Goal: Transaction & Acquisition: Purchase product/service

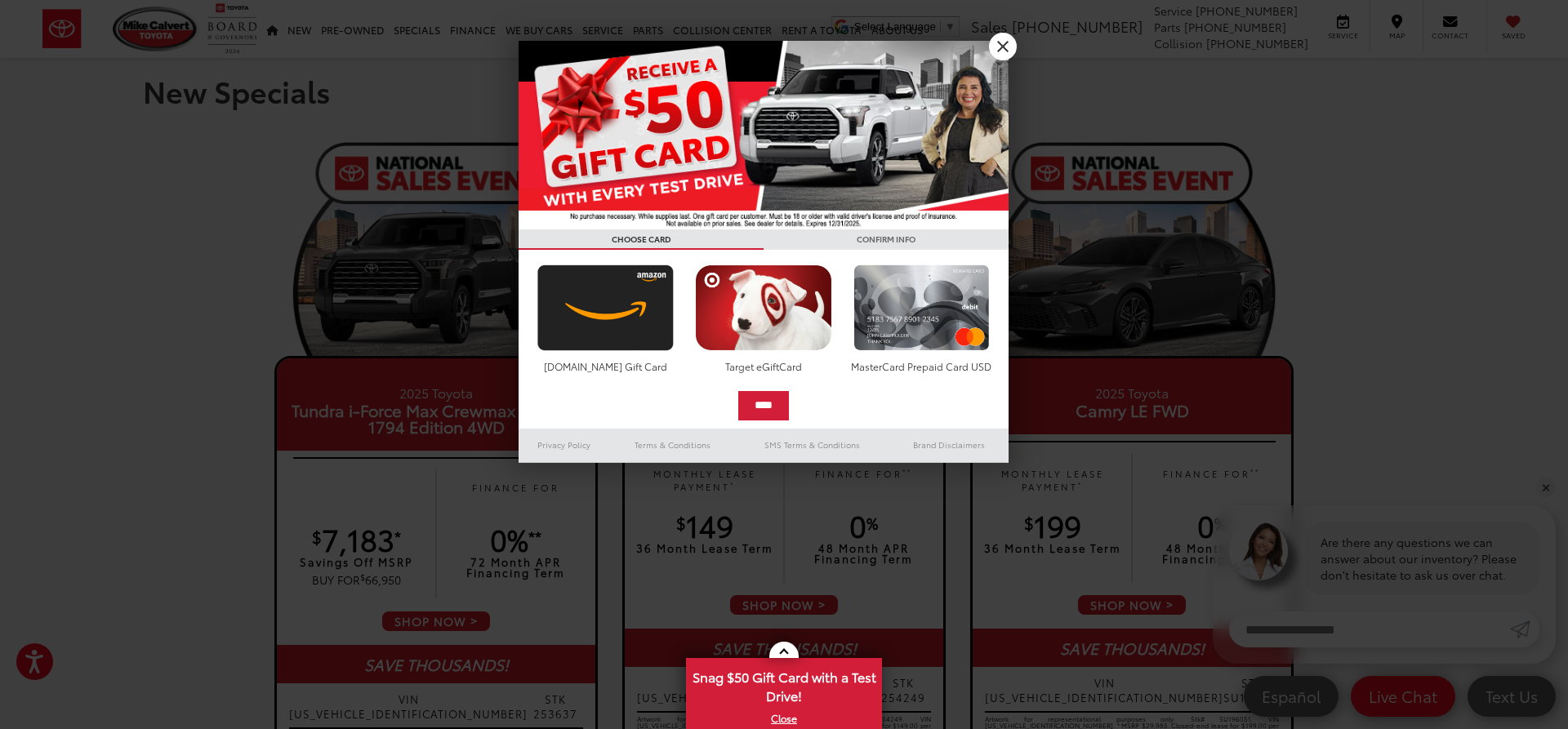
click at [1004, 47] on link "X" at bounding box center [1002, 46] width 27 height 27
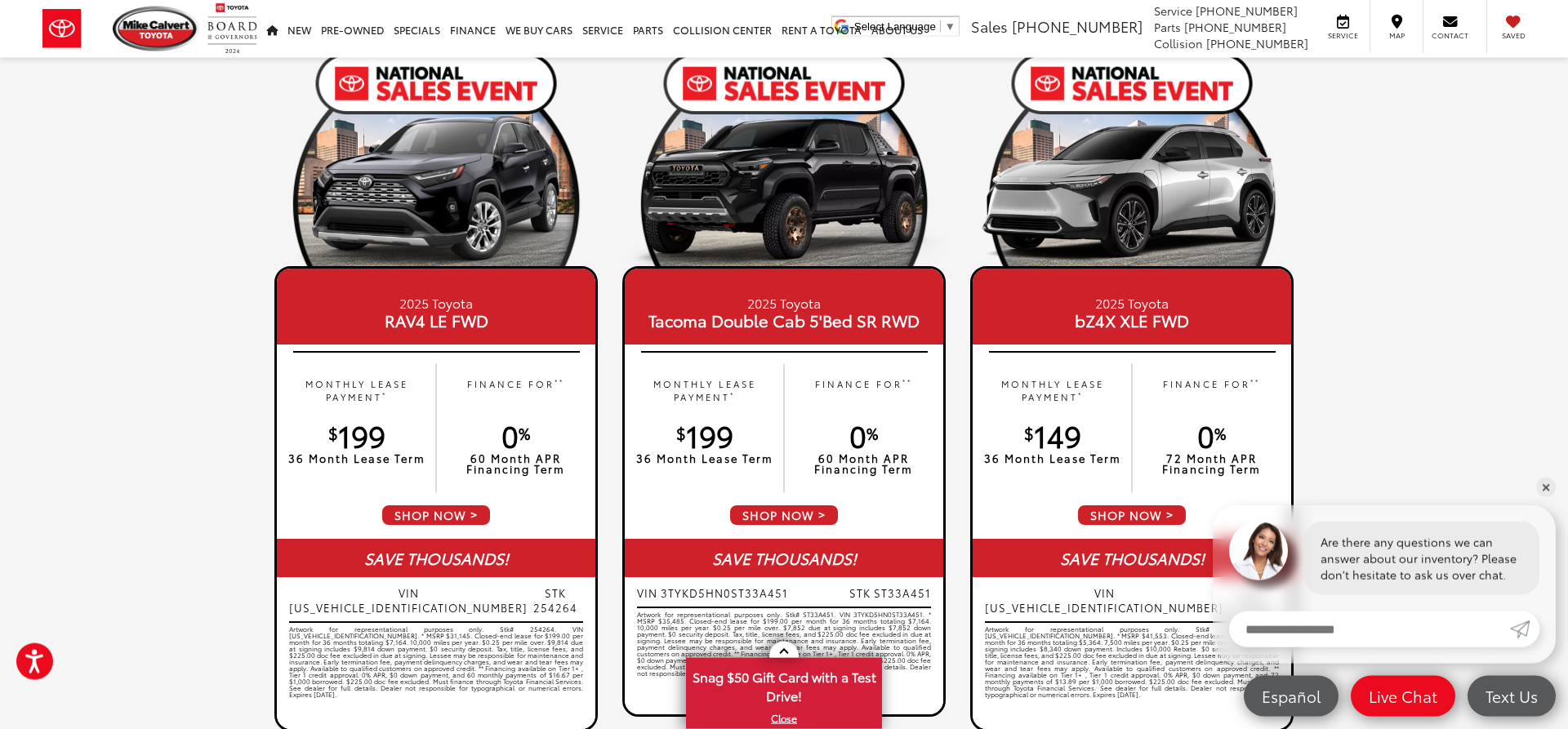
scroll to position [803, 0]
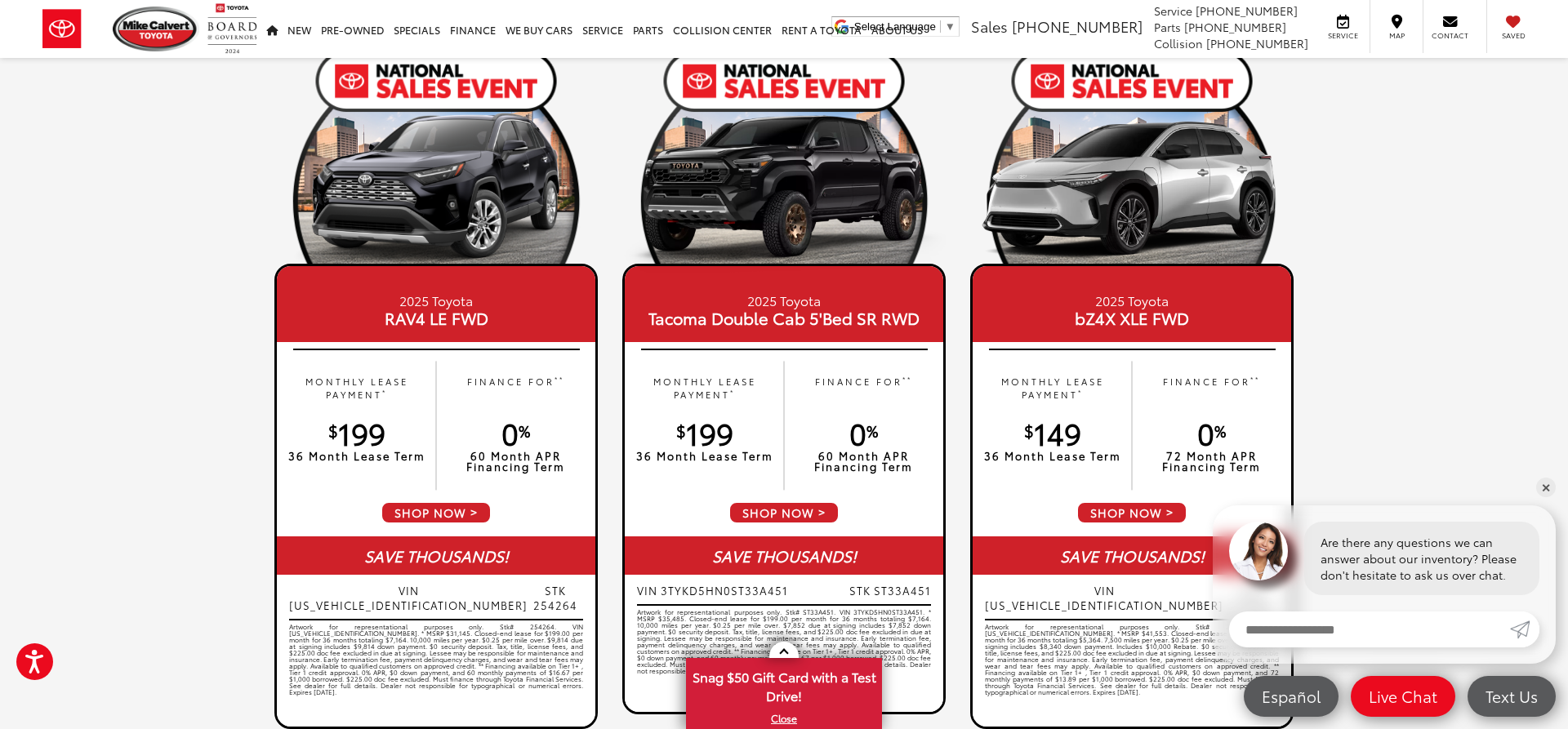
click at [455, 512] on span "SHOP NOW" at bounding box center [436, 513] width 111 height 23
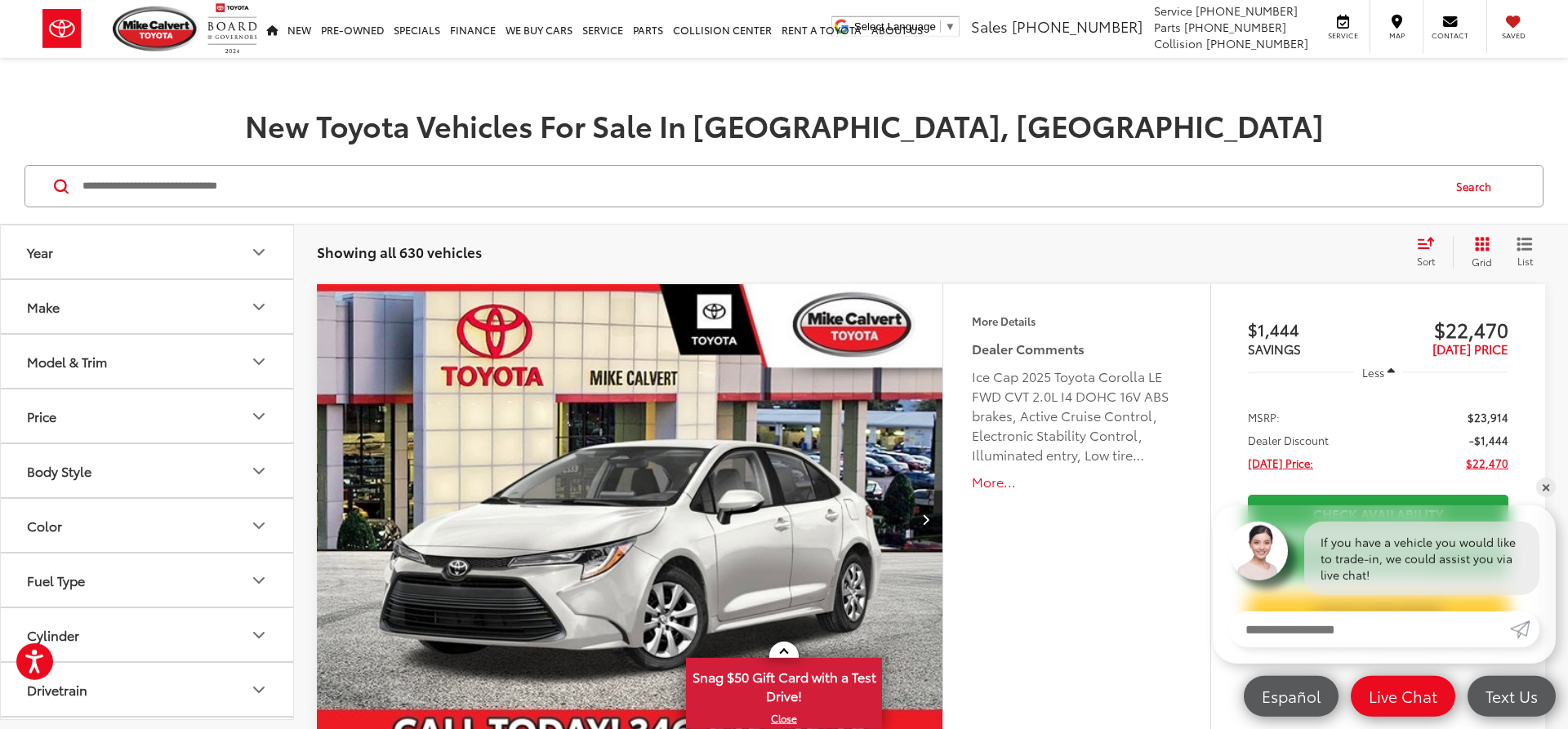
scroll to position [167, 0]
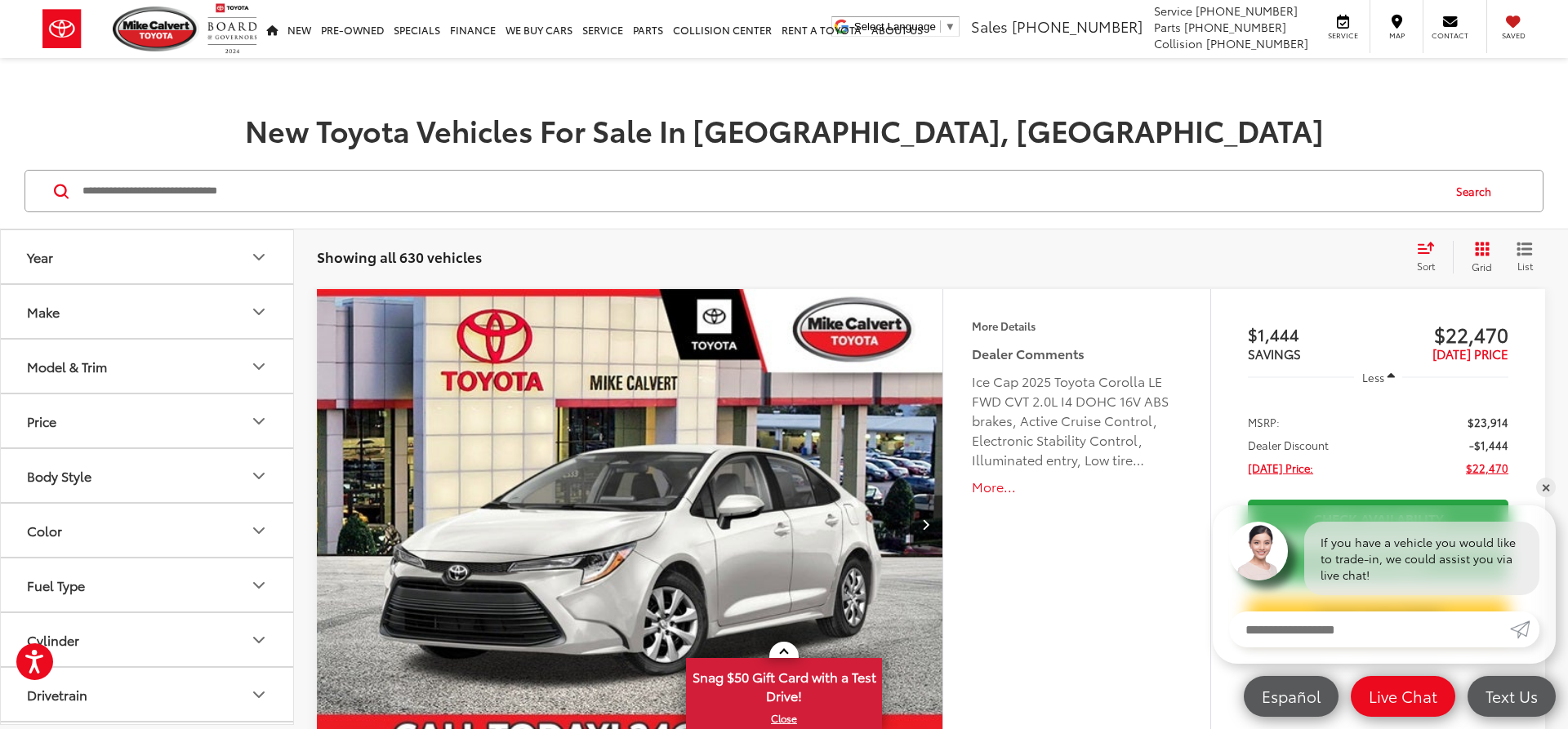
click at [242, 362] on button "Model & Trim" at bounding box center [148, 366] width 294 height 53
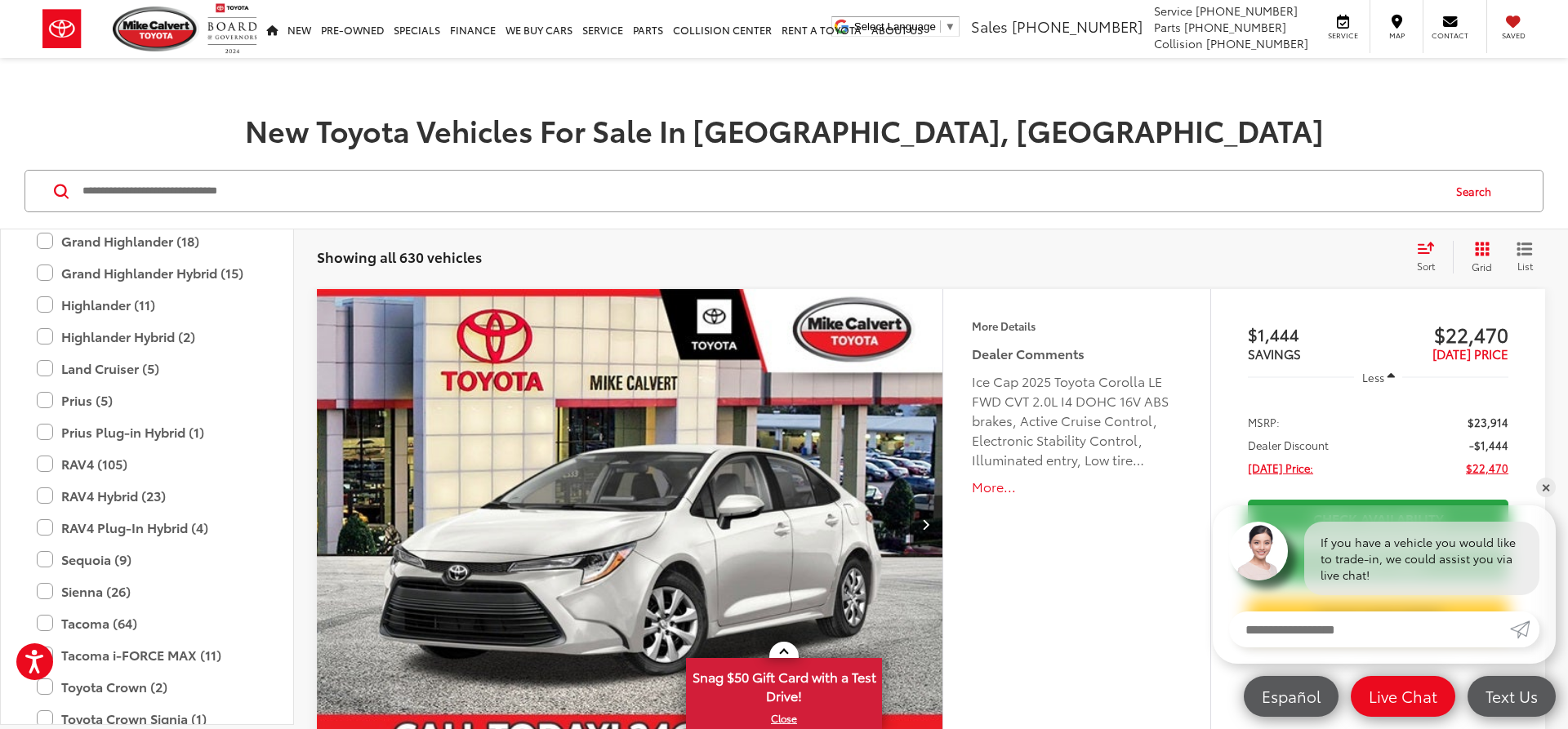
scroll to position [676, 0]
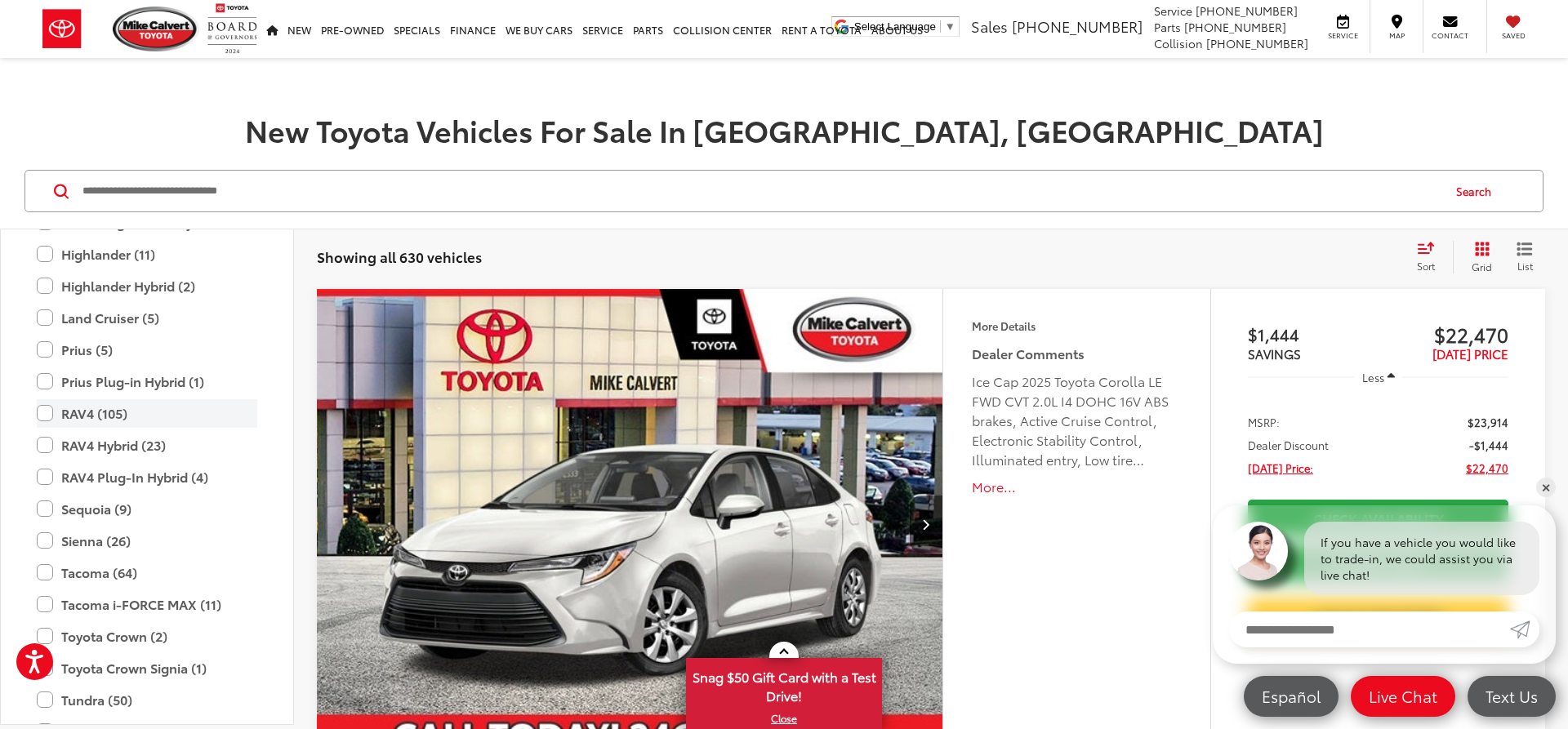
click at [52, 413] on label "RAV4 (105)" at bounding box center [147, 413] width 221 height 28
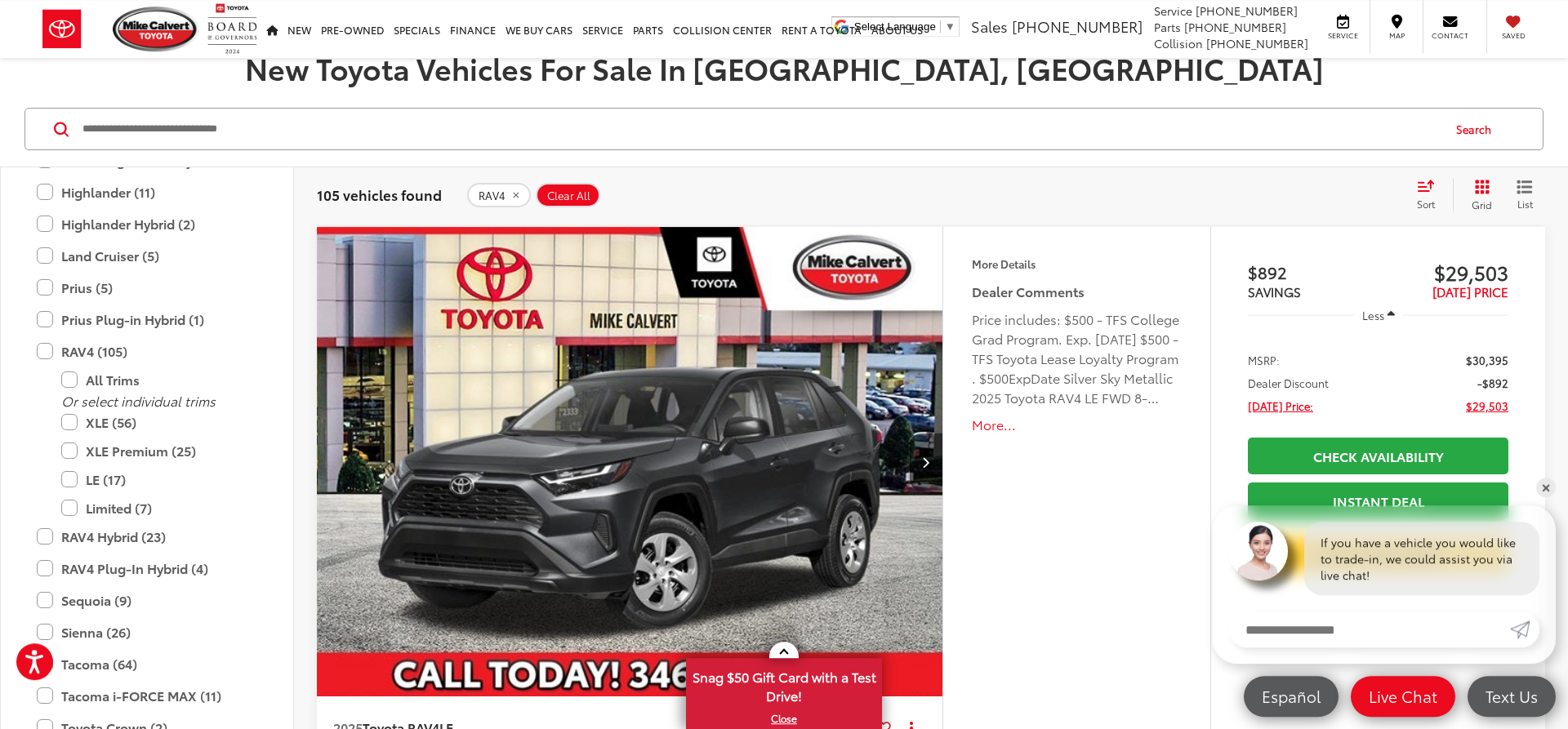
scroll to position [250, 0]
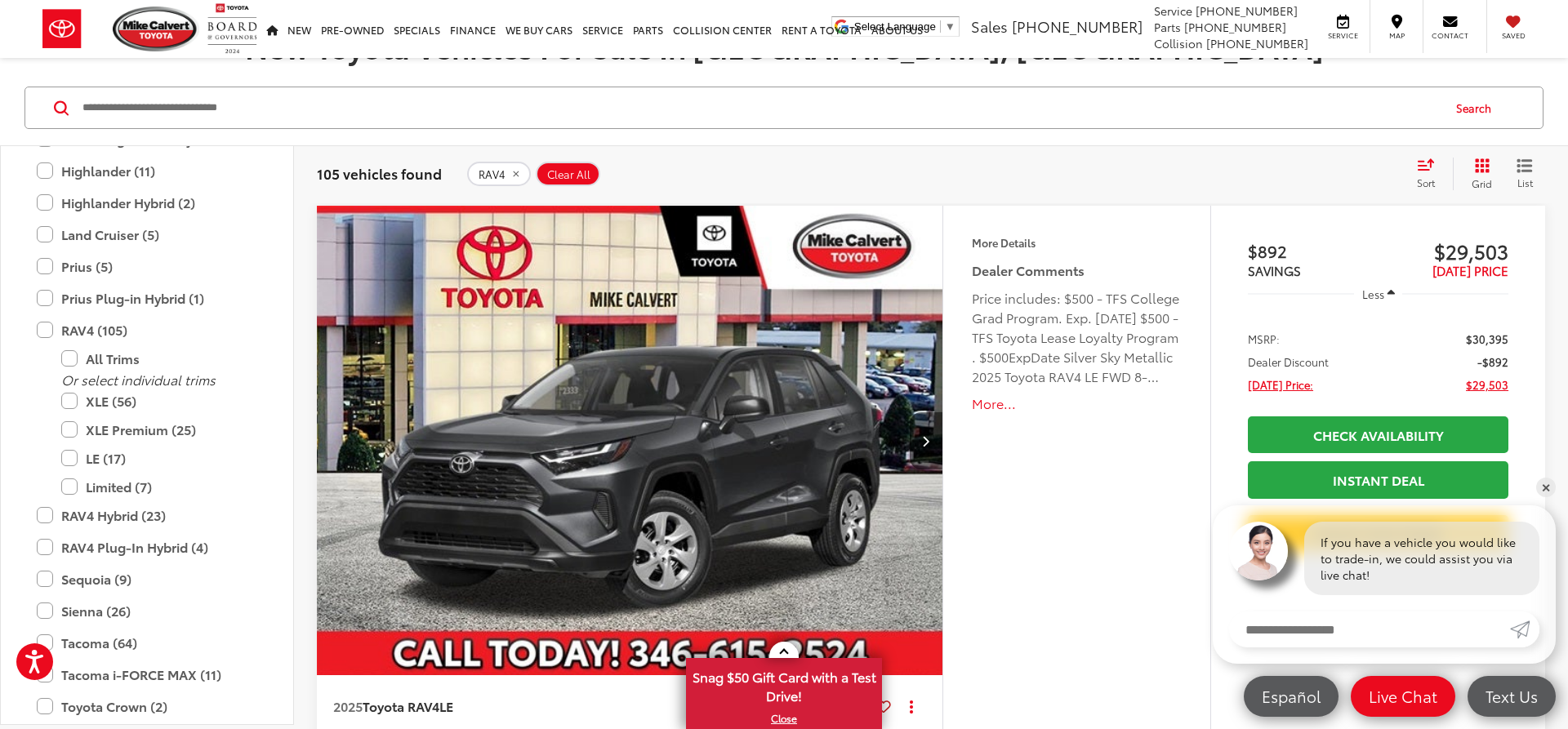
click at [416, 480] on img "2025 Toyota RAV4 LE 0" at bounding box center [630, 441] width 628 height 471
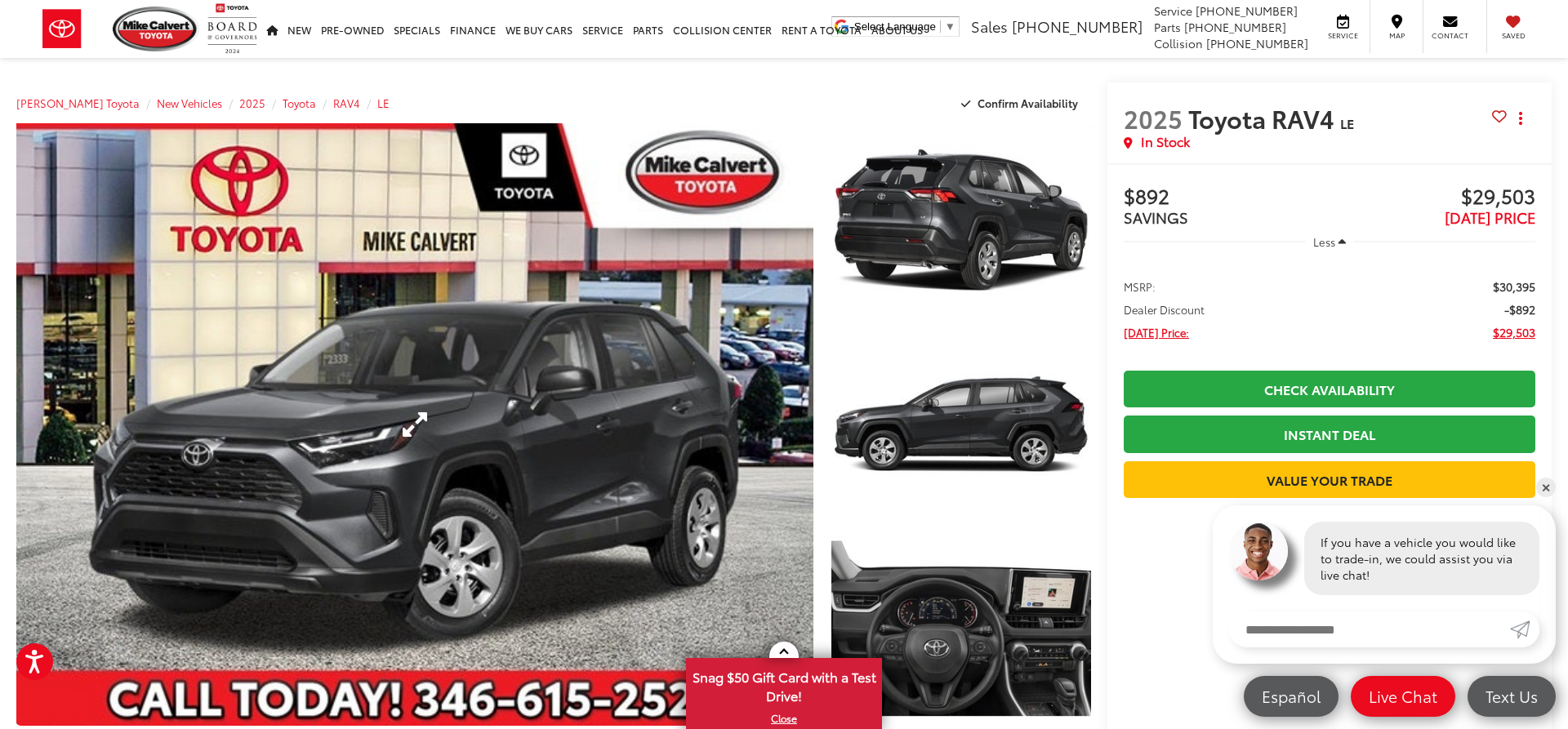
click at [408, 418] on link "Expand Photo 0" at bounding box center [415, 425] width 797 height 602
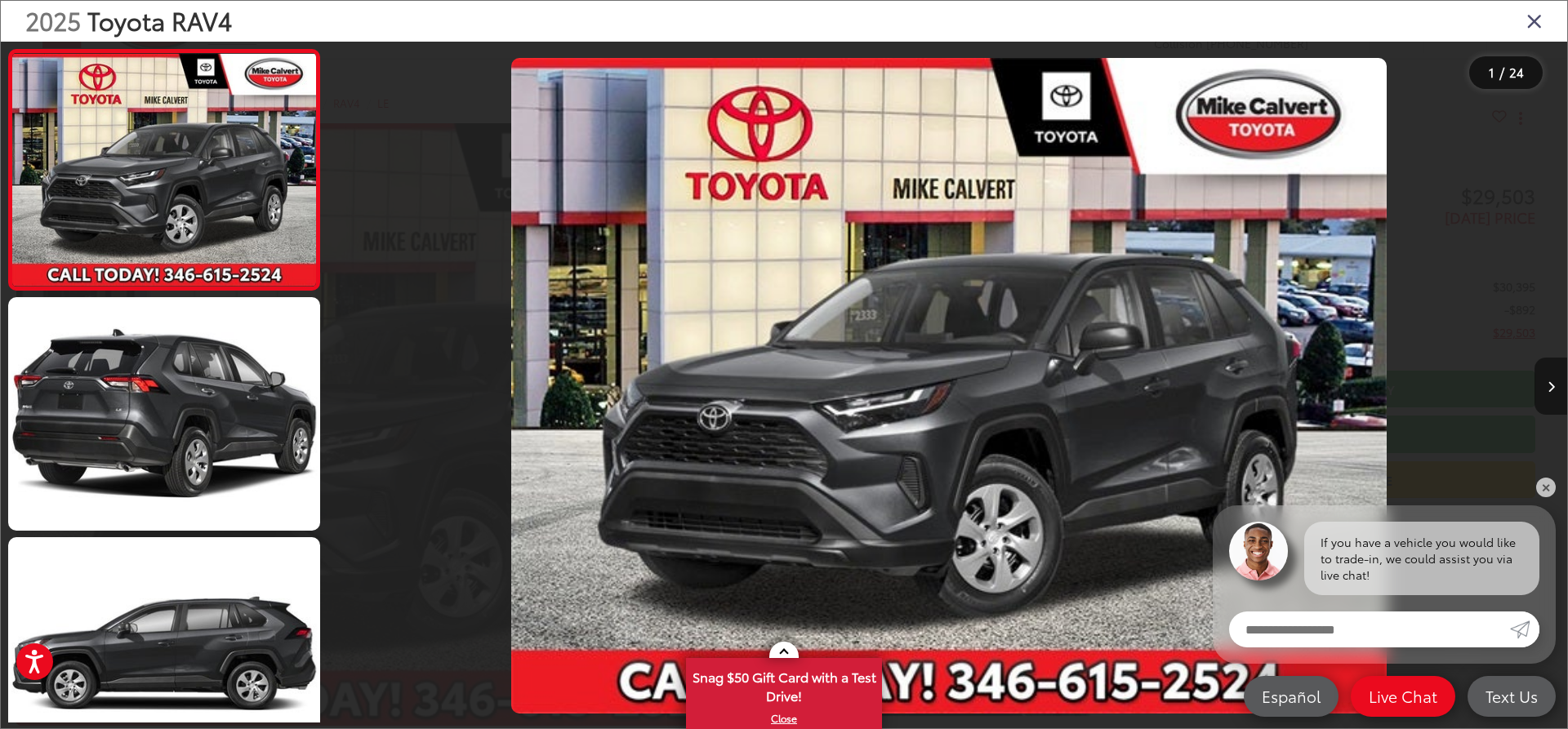
click at [1545, 392] on button "Next image" at bounding box center [1550, 386] width 32 height 57
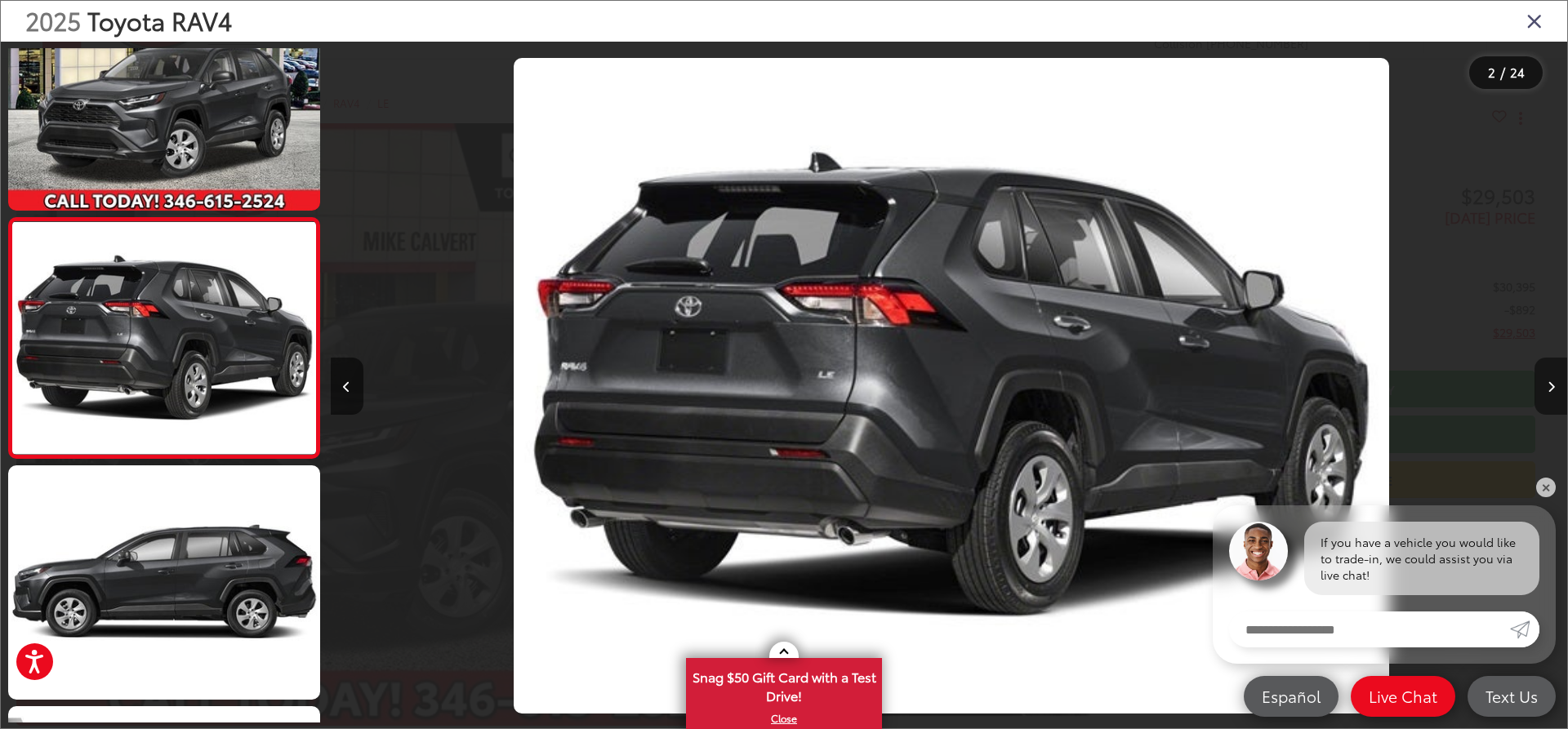
scroll to position [0, 1236]
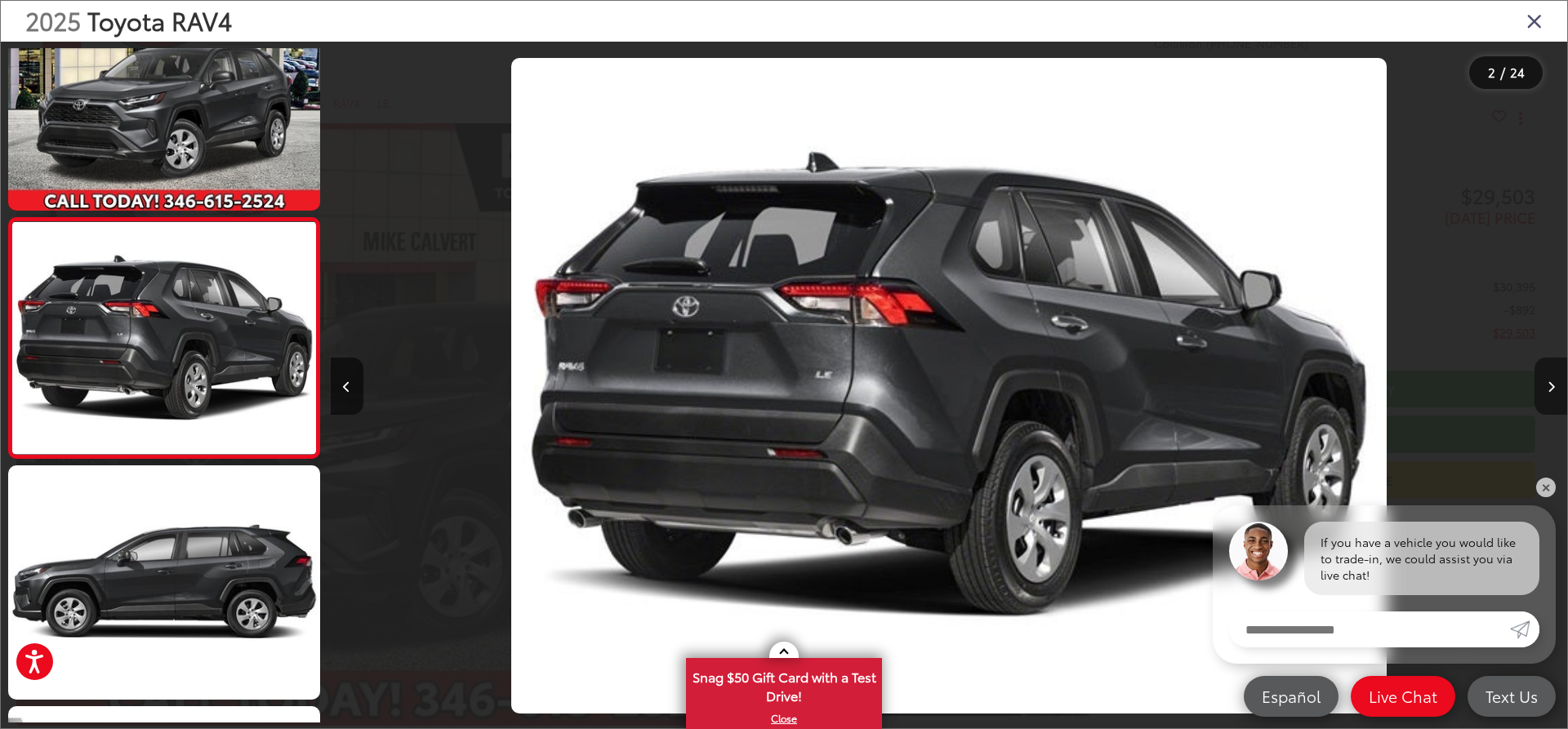
click at [1545, 391] on button "Next image" at bounding box center [1550, 386] width 32 height 57
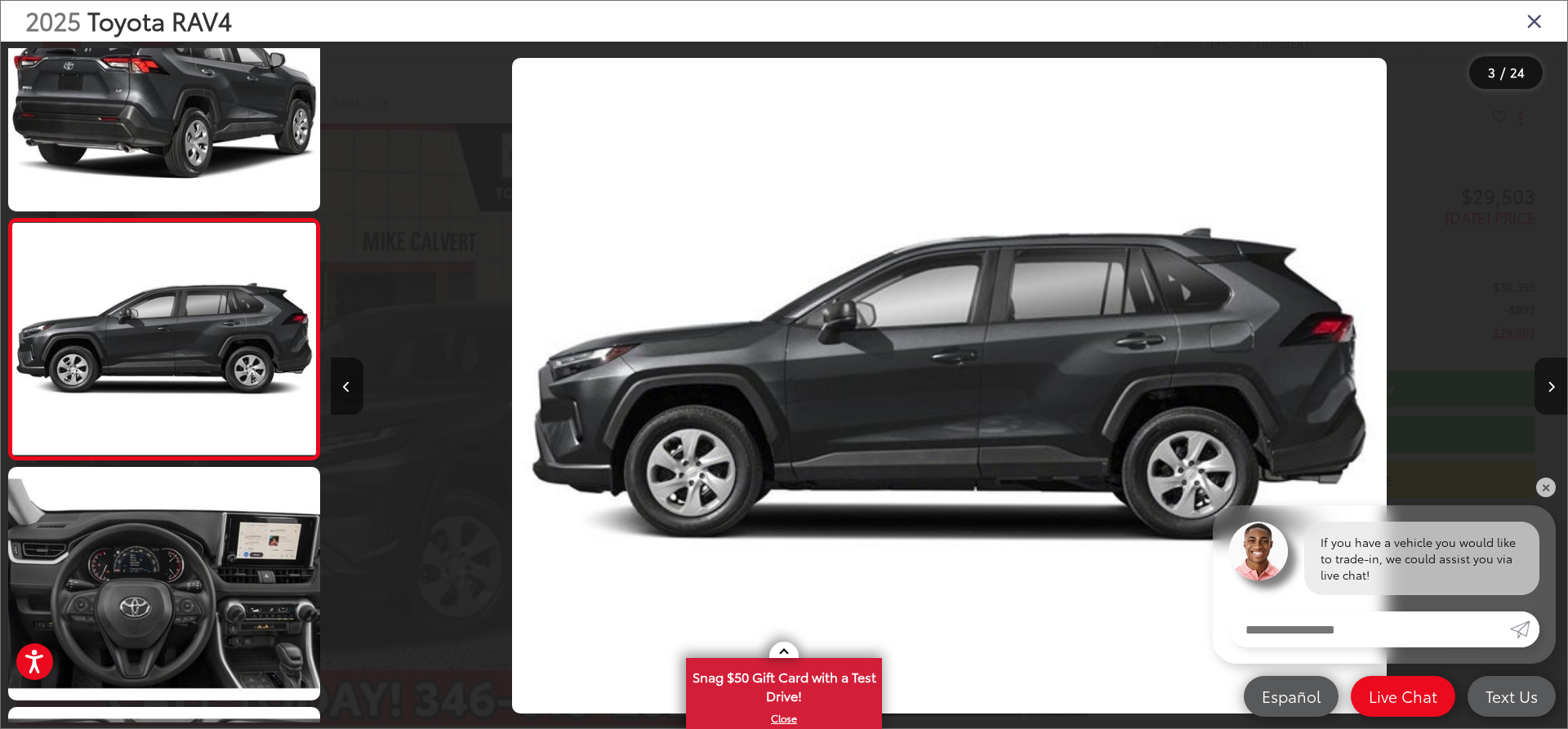
scroll to position [312, 0]
click at [1545, 391] on button "Next image" at bounding box center [1550, 386] width 32 height 57
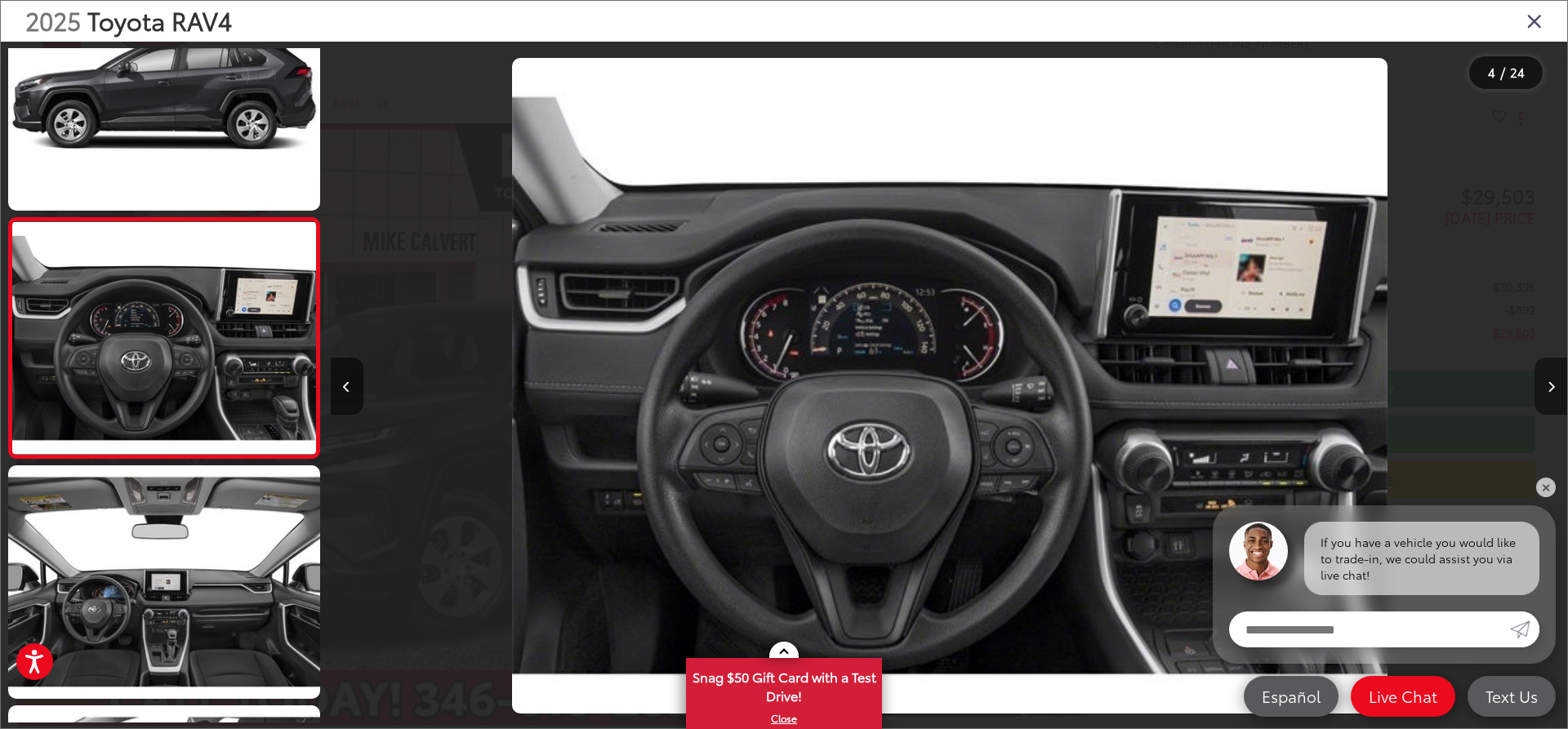
scroll to position [0, 3710]
click at [1545, 391] on button "Next image" at bounding box center [1550, 386] width 32 height 57
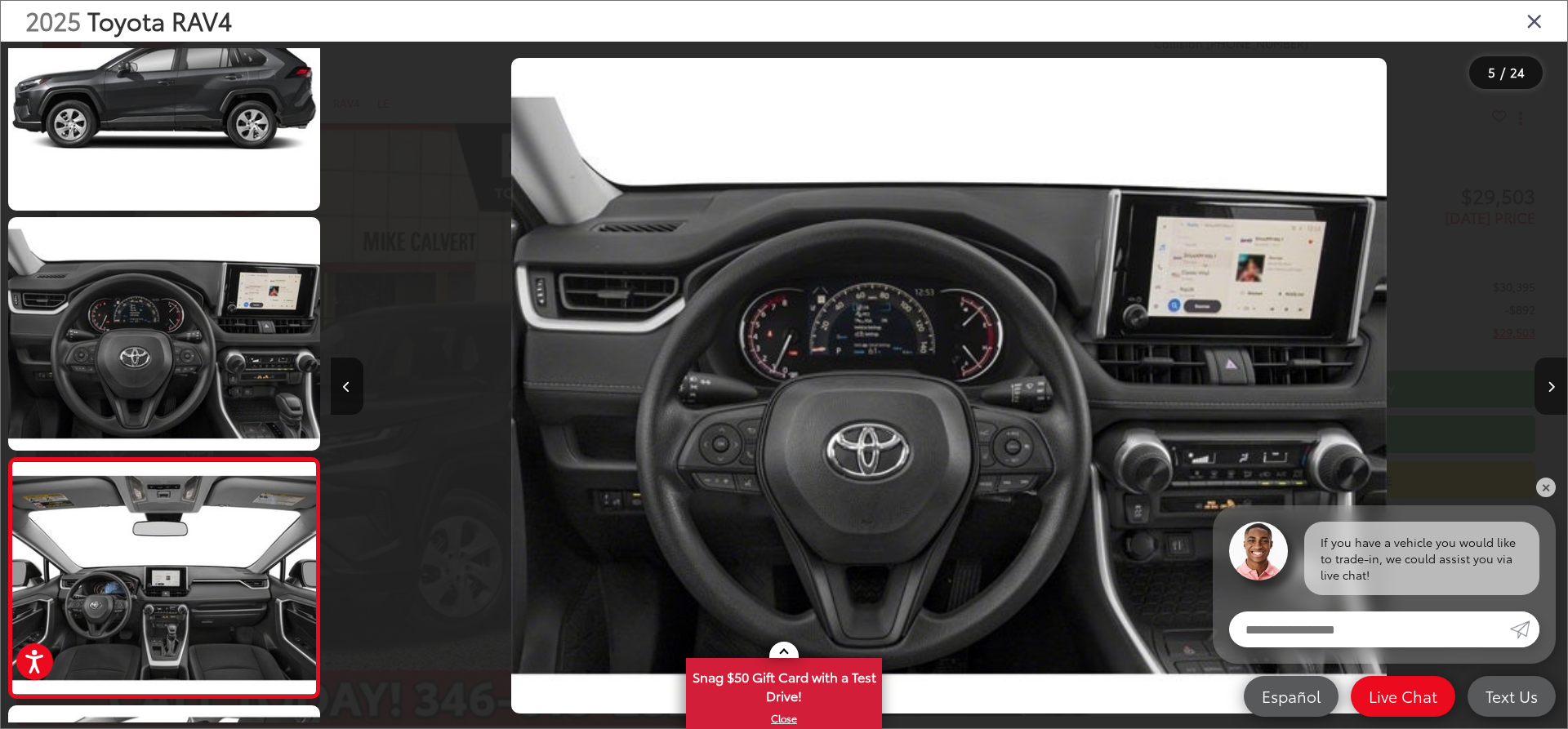
scroll to position [0, 0]
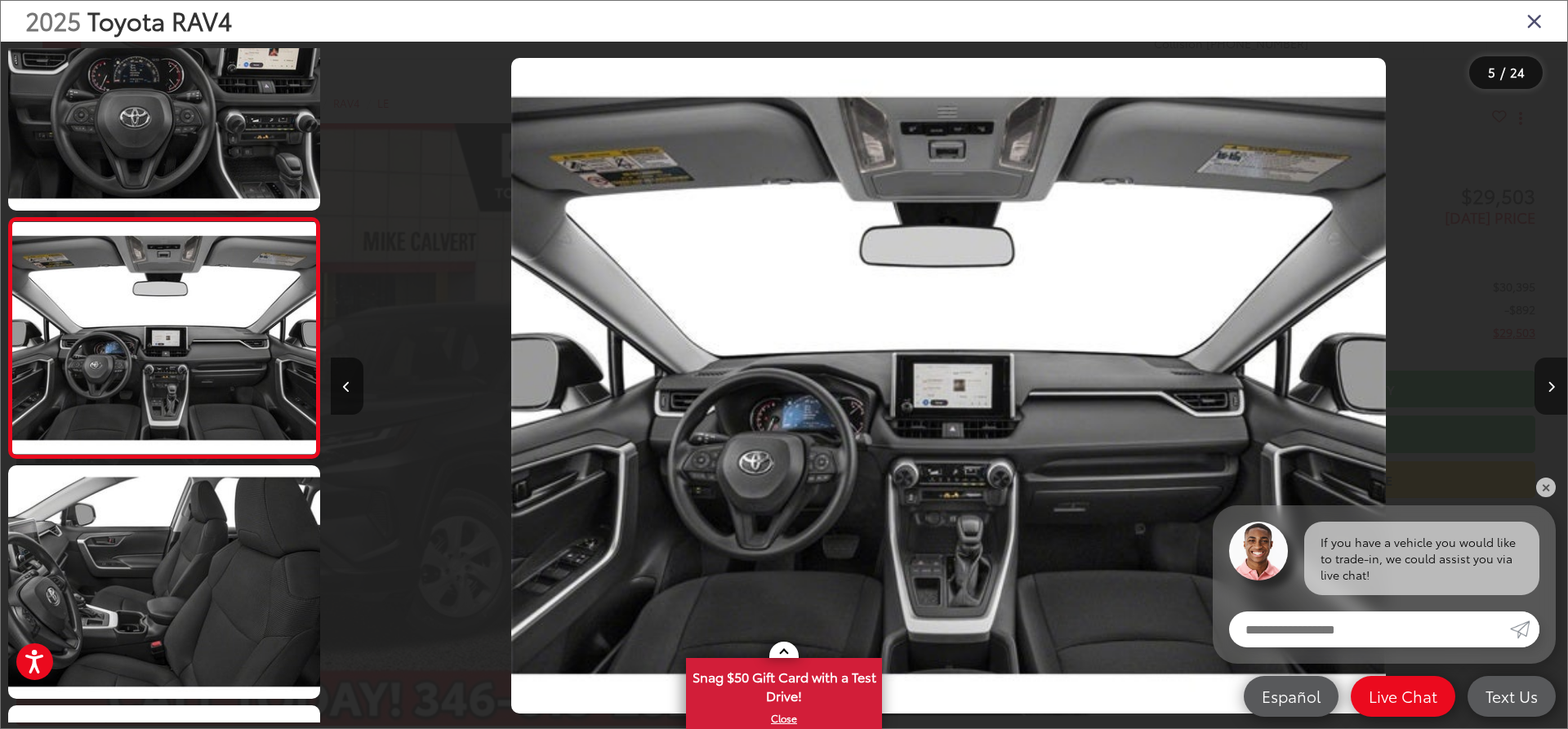
click at [1545, 391] on button "Next image" at bounding box center [1550, 386] width 32 height 57
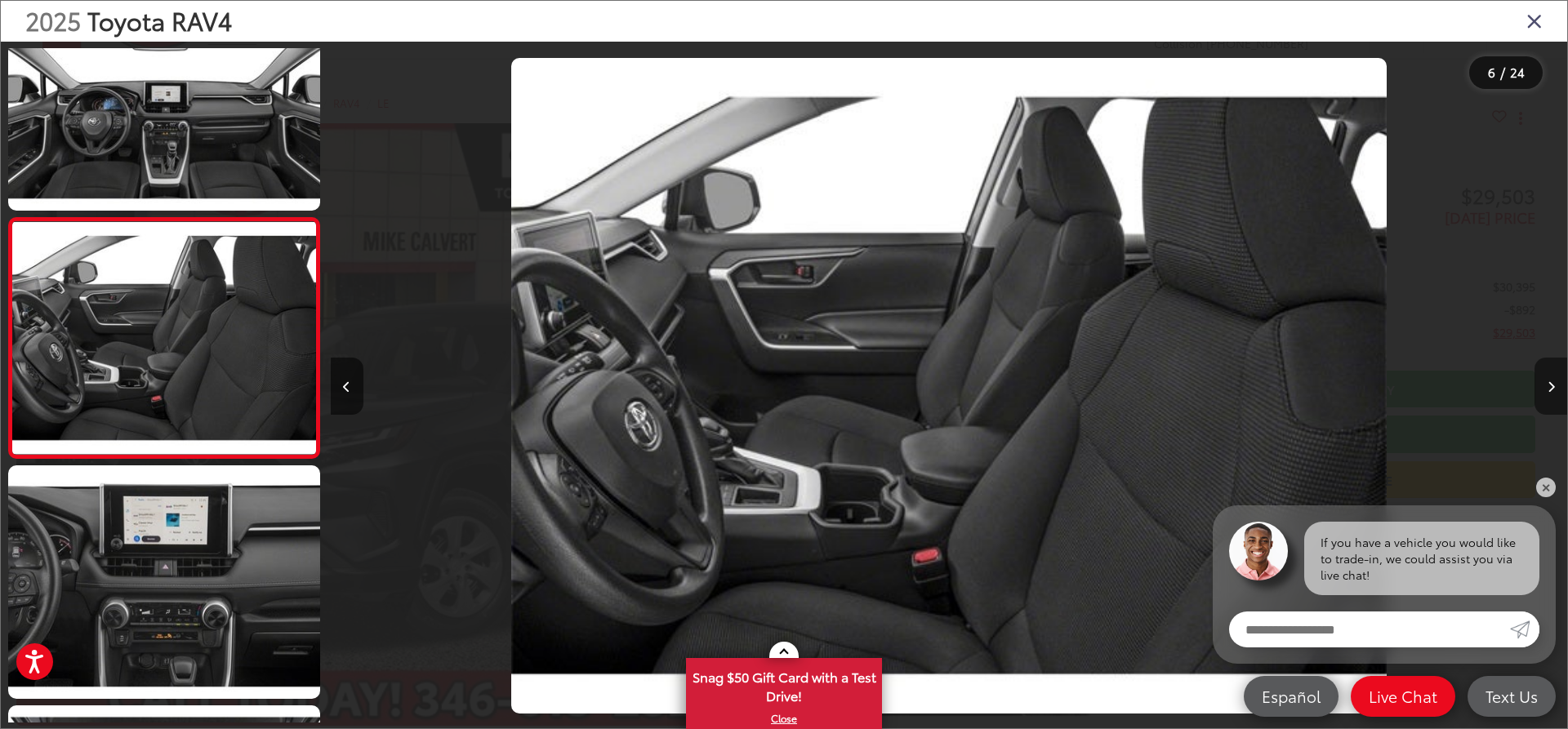
click at [1545, 391] on button "Next image" at bounding box center [1550, 386] width 32 height 57
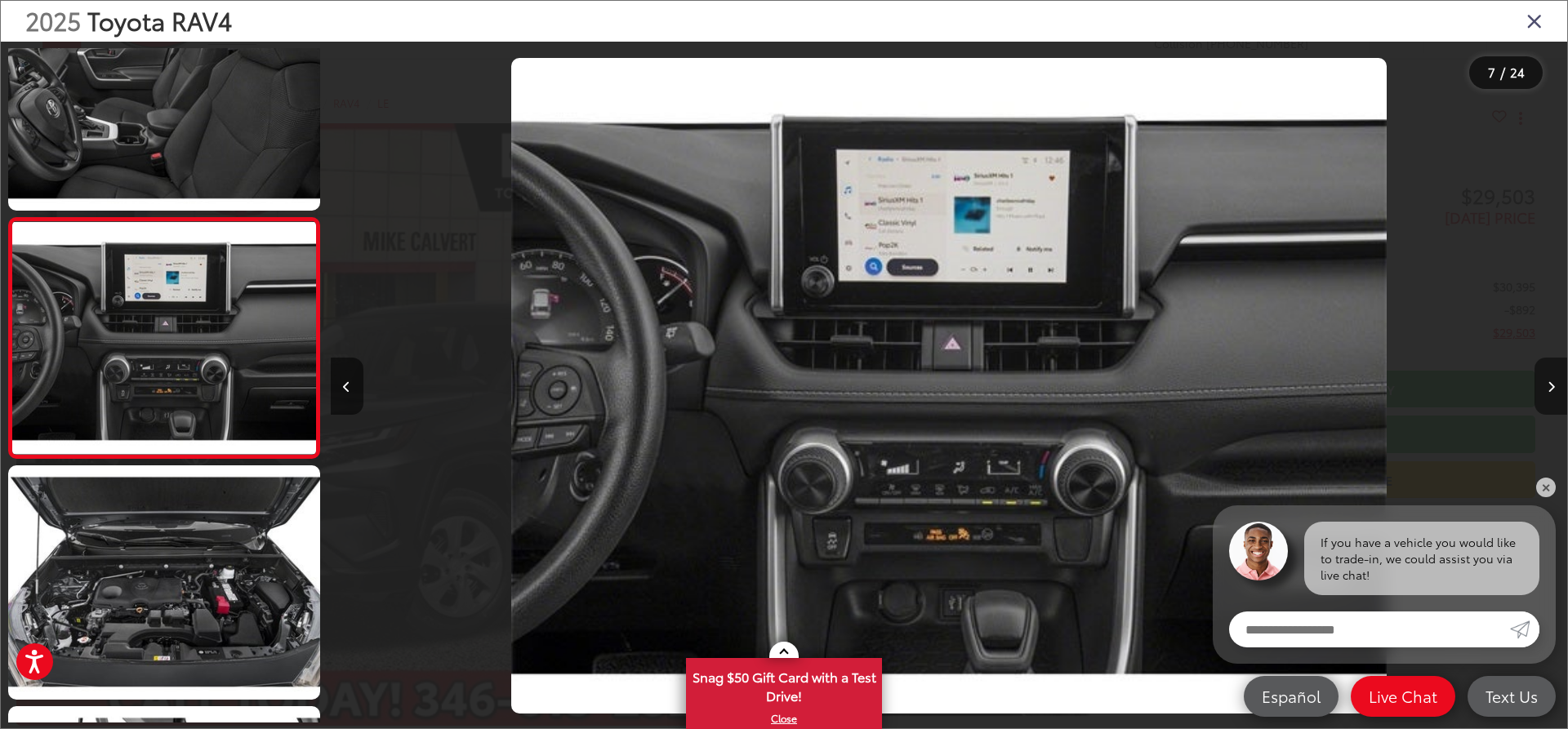
click at [1545, 391] on button "Next image" at bounding box center [1550, 386] width 32 height 57
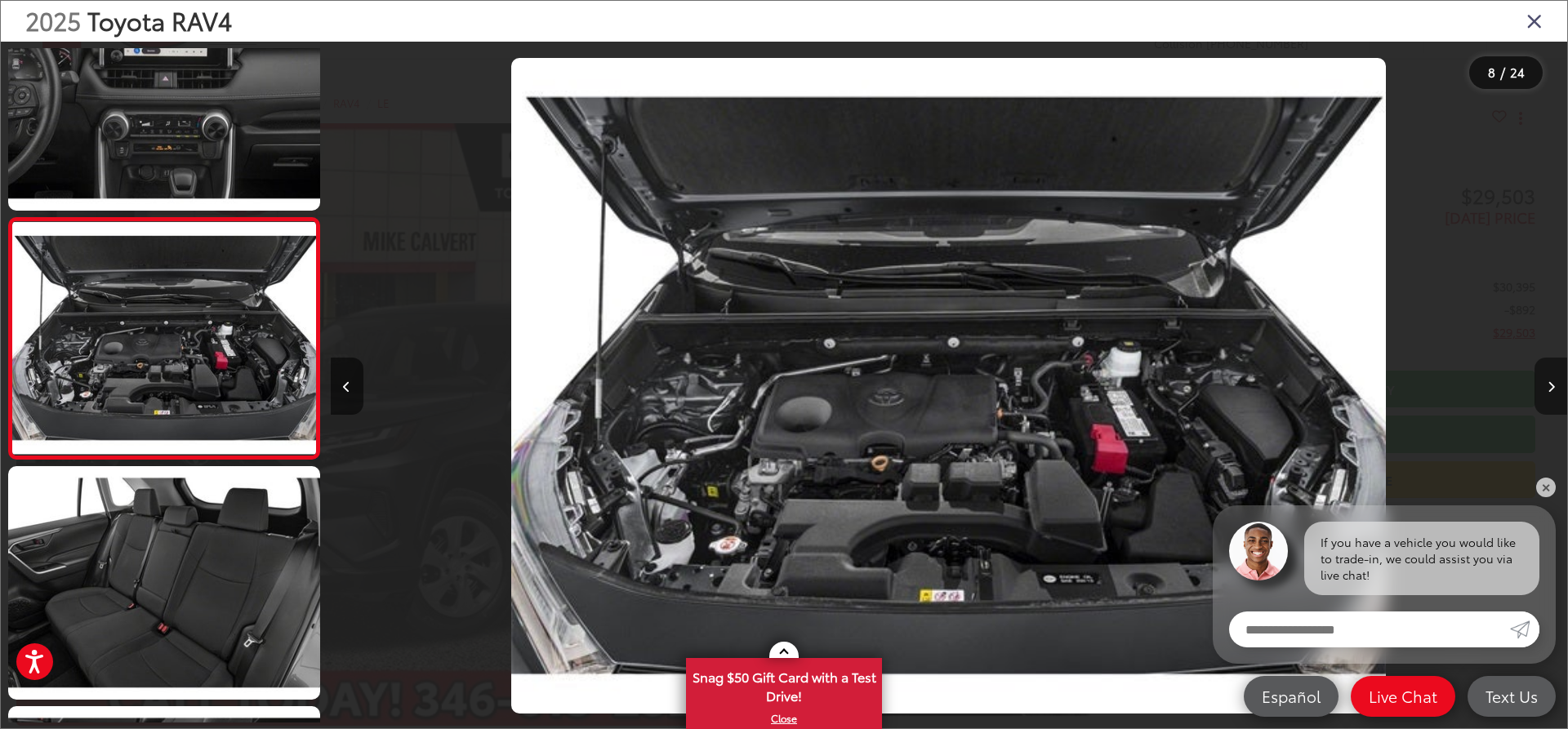
click at [1545, 391] on button "Next image" at bounding box center [1550, 386] width 32 height 57
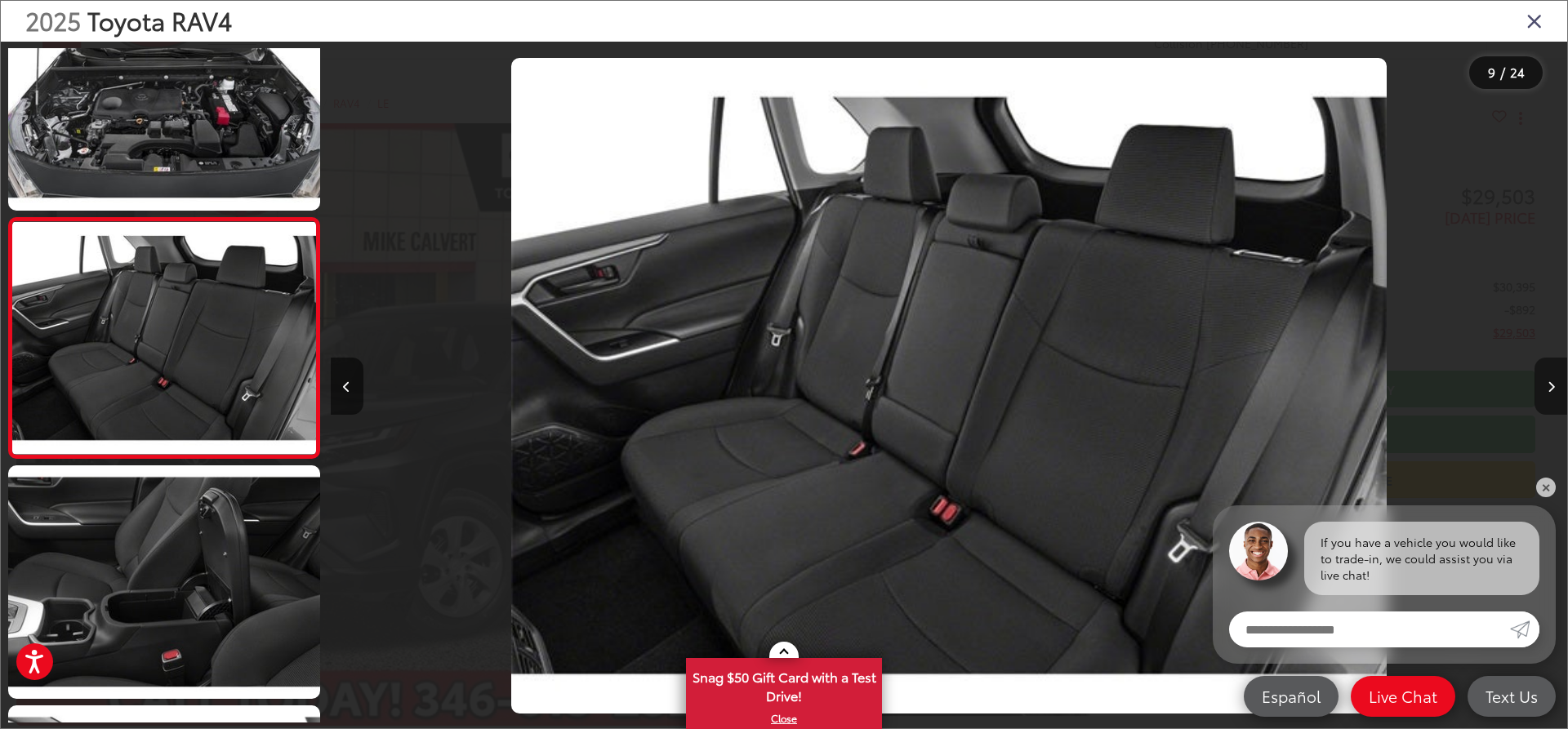
click at [1545, 391] on button "Next image" at bounding box center [1550, 386] width 32 height 57
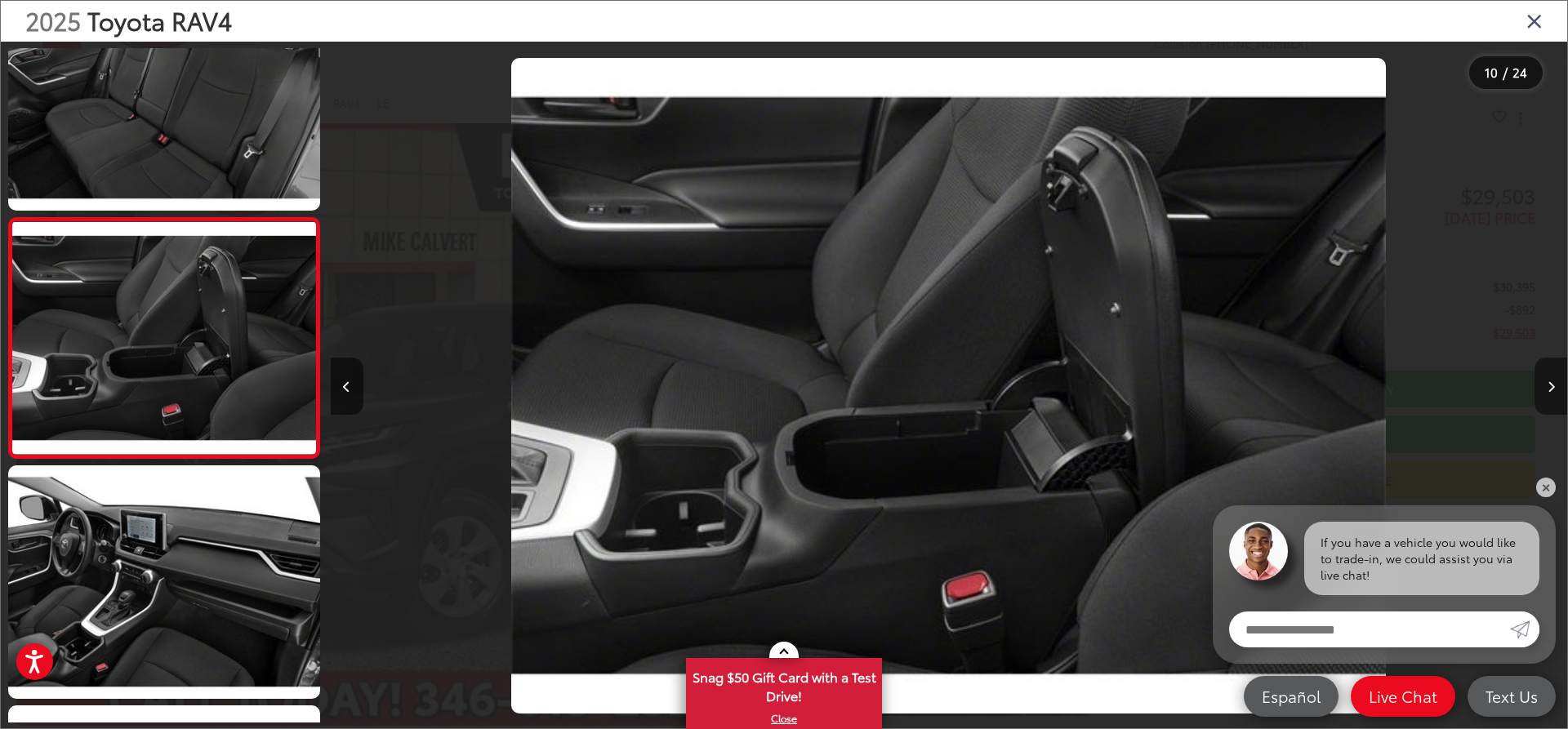
click at [1545, 391] on button "Next image" at bounding box center [1550, 386] width 32 height 57
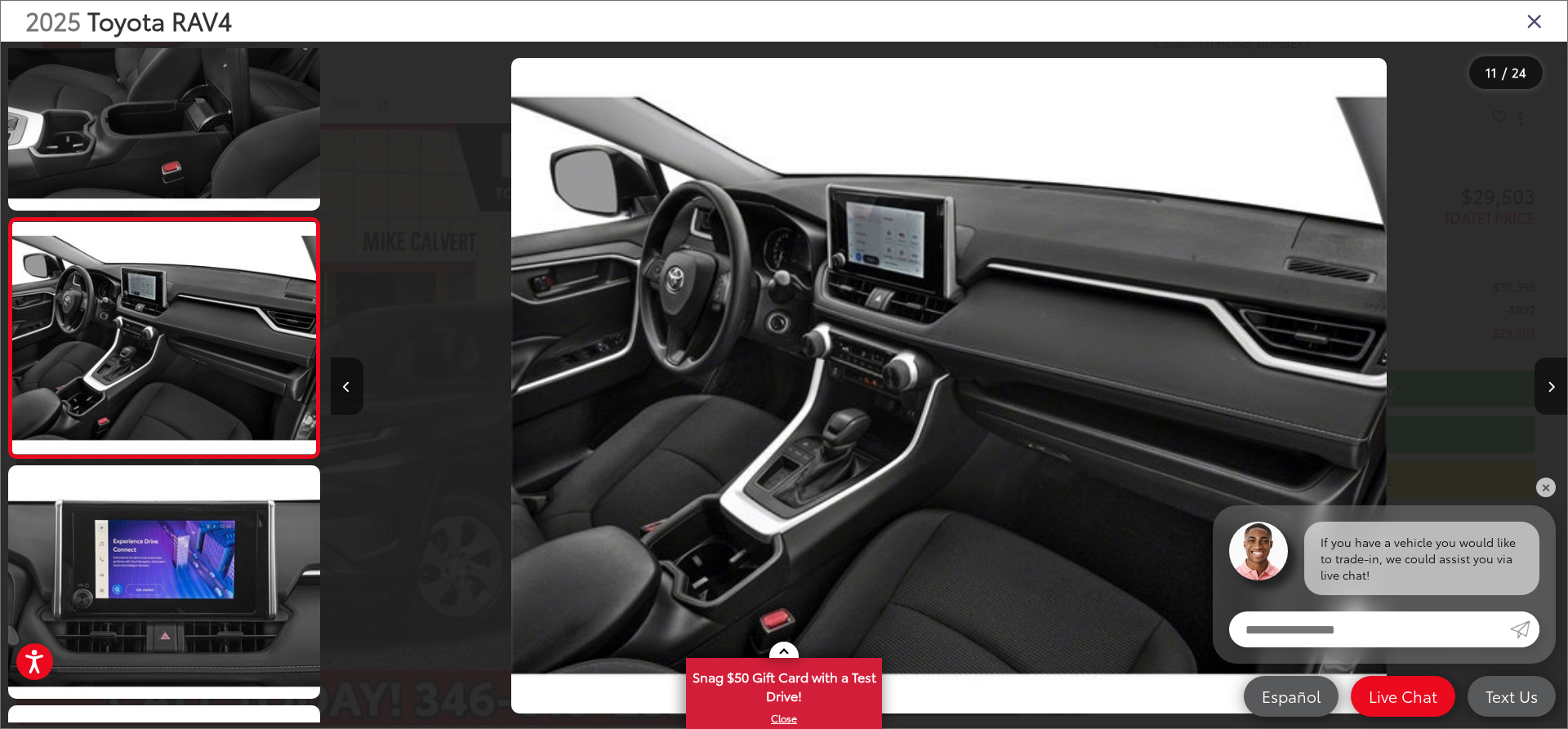
click at [1531, 23] on icon "Close gallery" at bounding box center [1535, 21] width 17 height 22
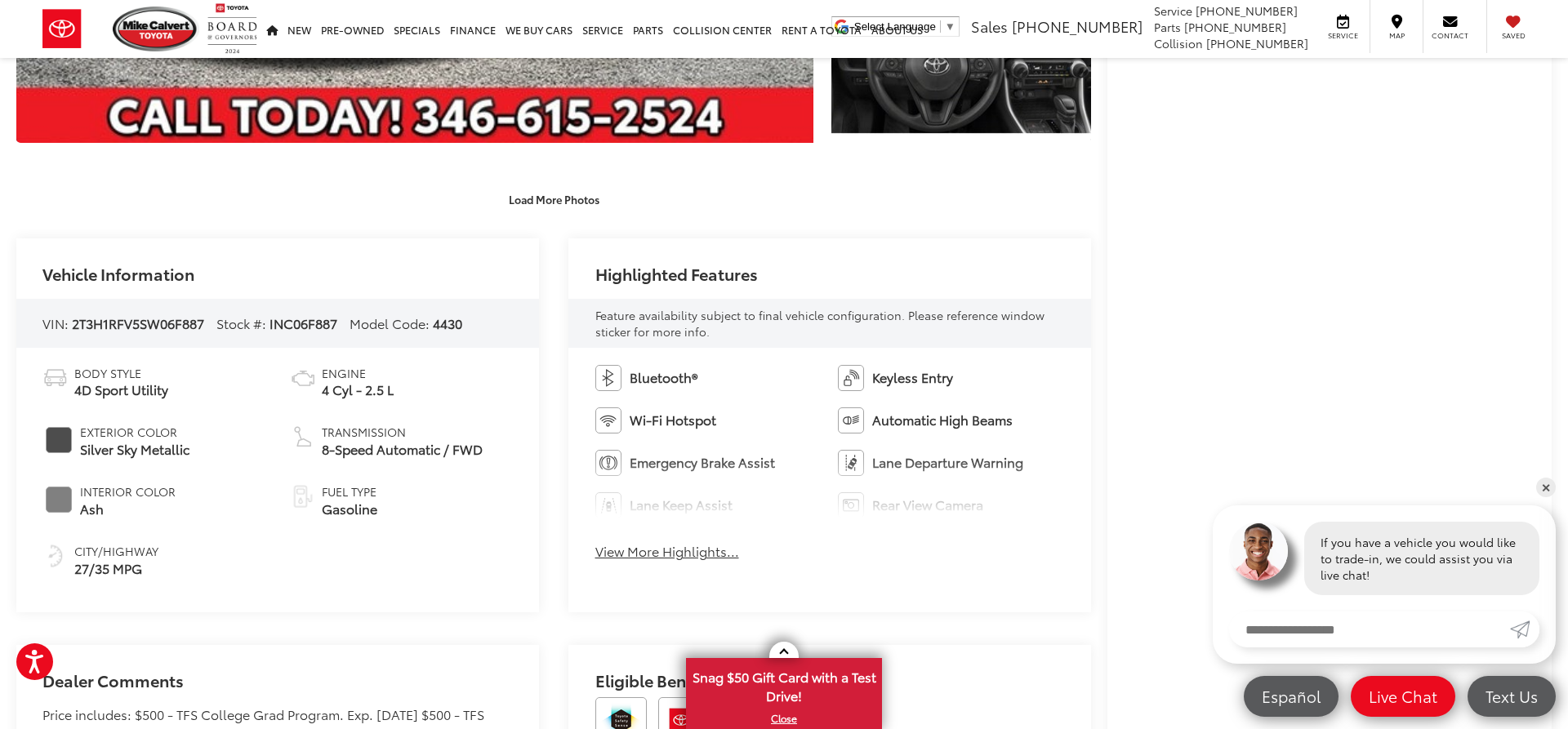
click at [689, 555] on button "View More Highlights..." at bounding box center [667, 552] width 144 height 19
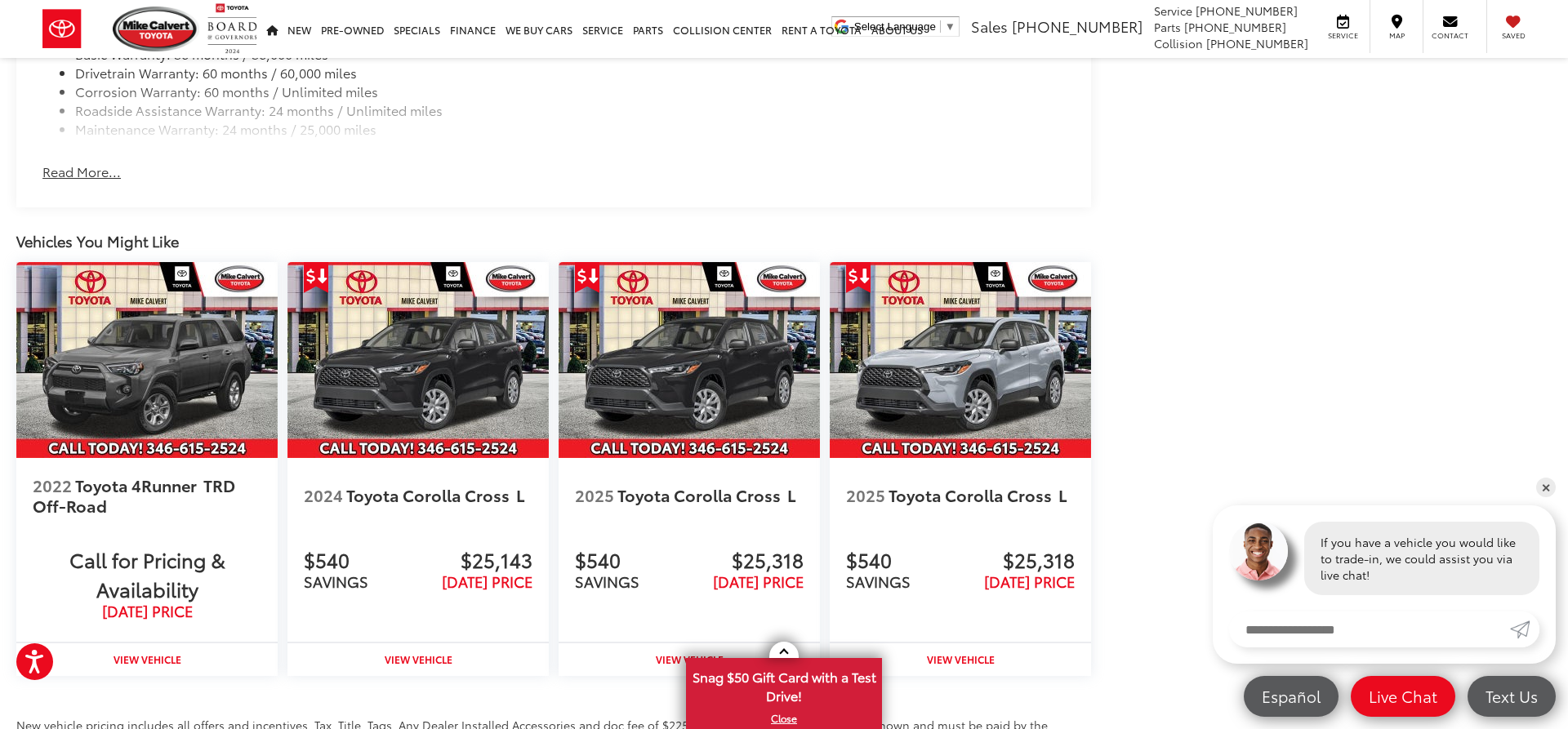
click at [1546, 488] on link "✕" at bounding box center [1546, 488] width 20 height 20
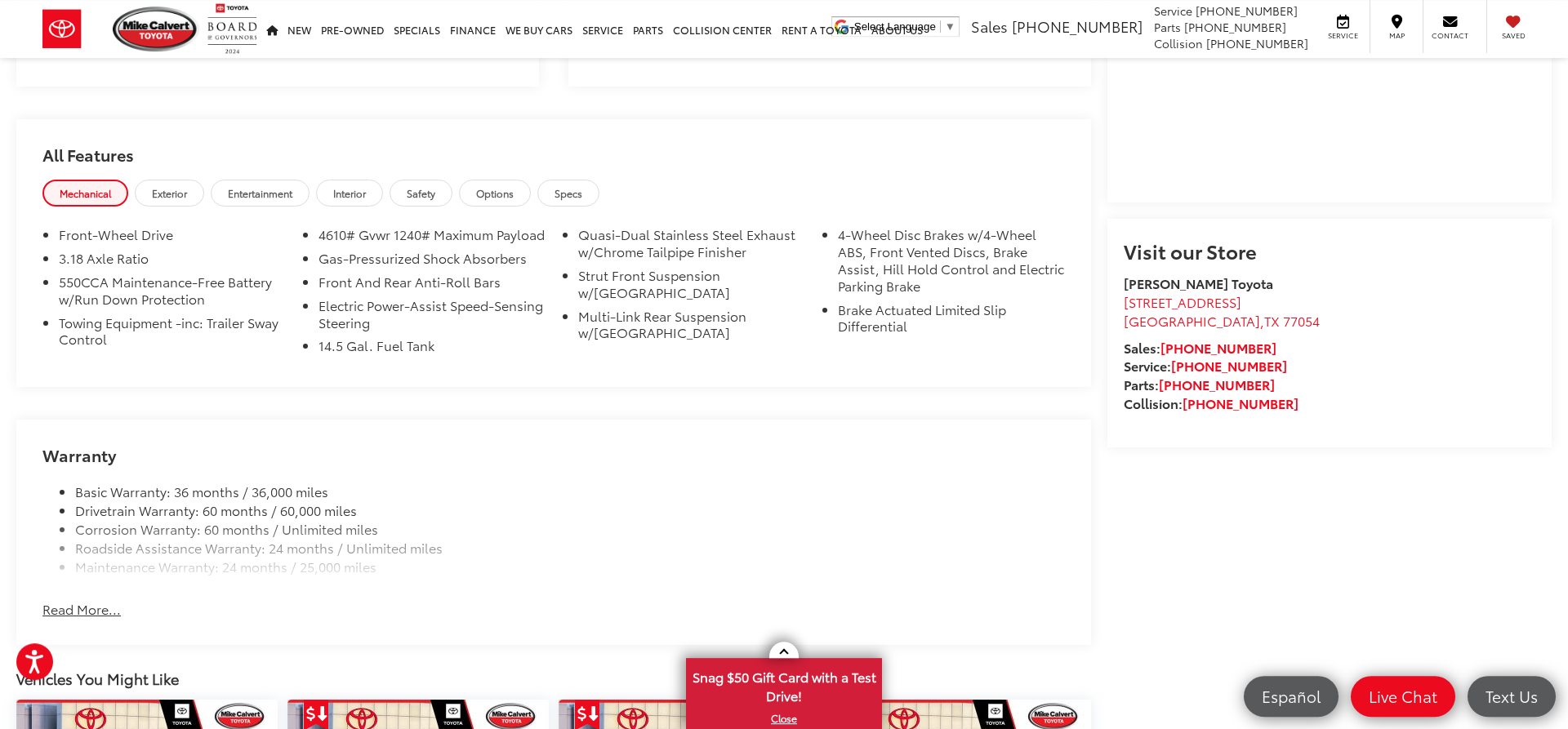
scroll to position [1248, 0]
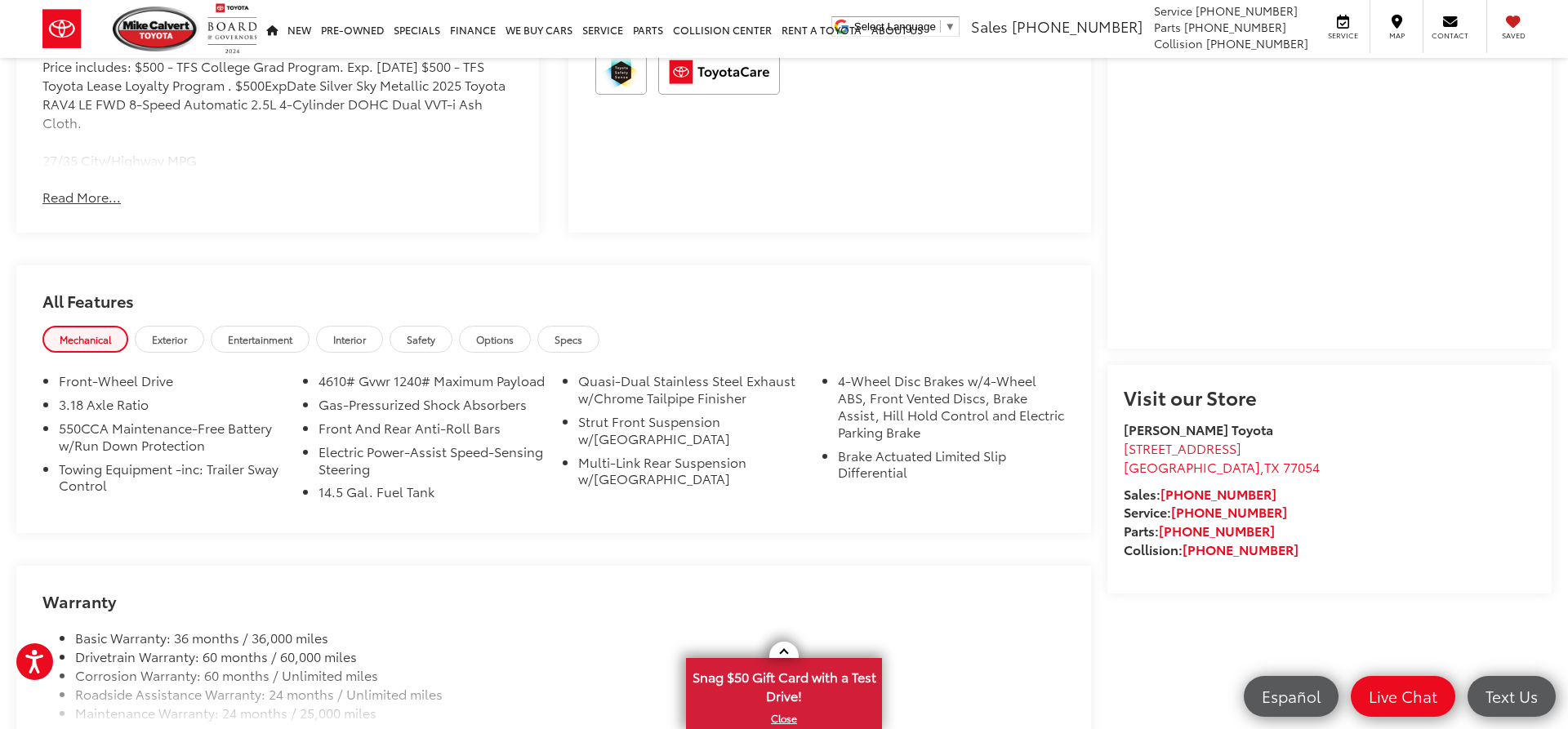
click at [172, 339] on span "Exterior" at bounding box center [169, 339] width 35 height 14
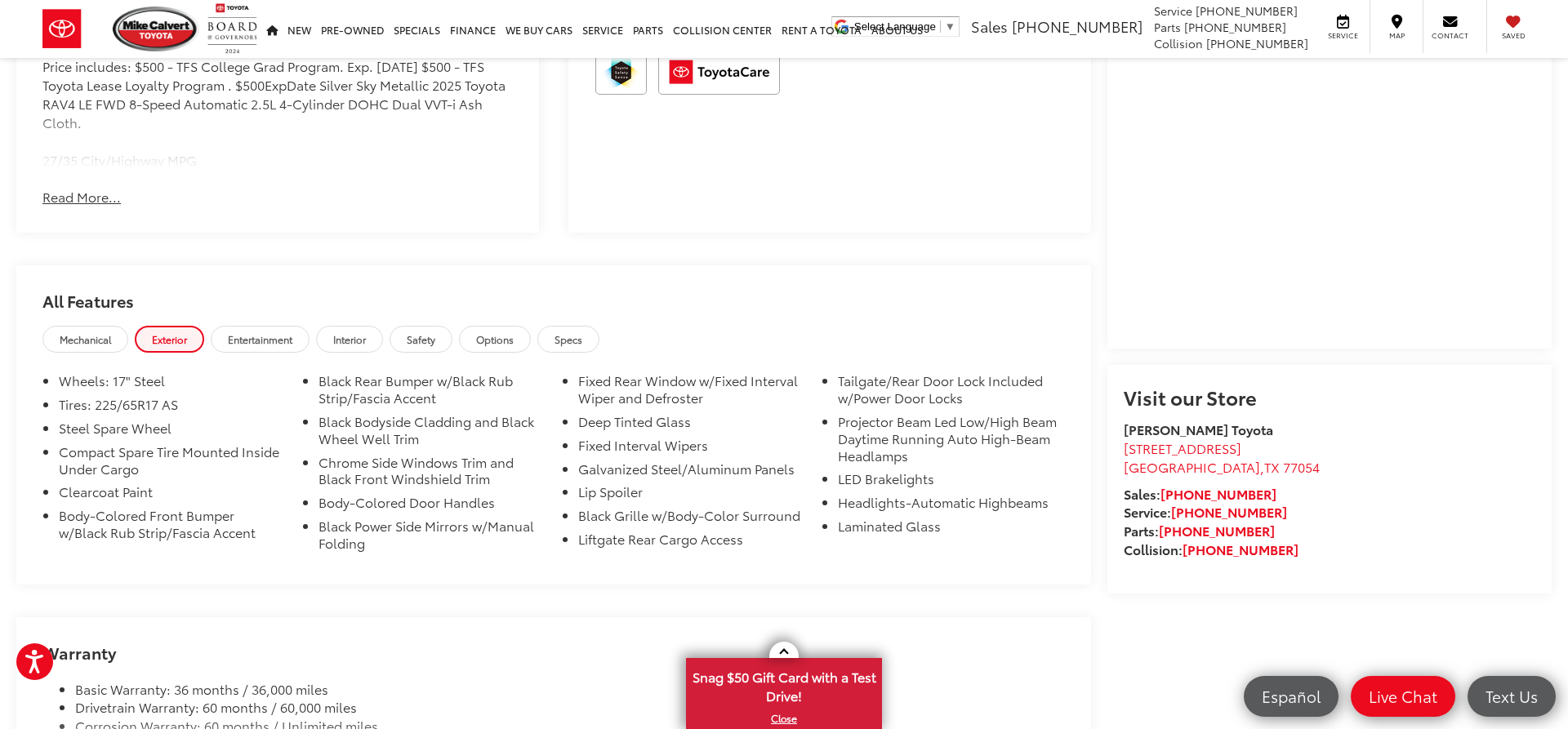
click at [436, 344] on span "Safety" at bounding box center [421, 339] width 28 height 14
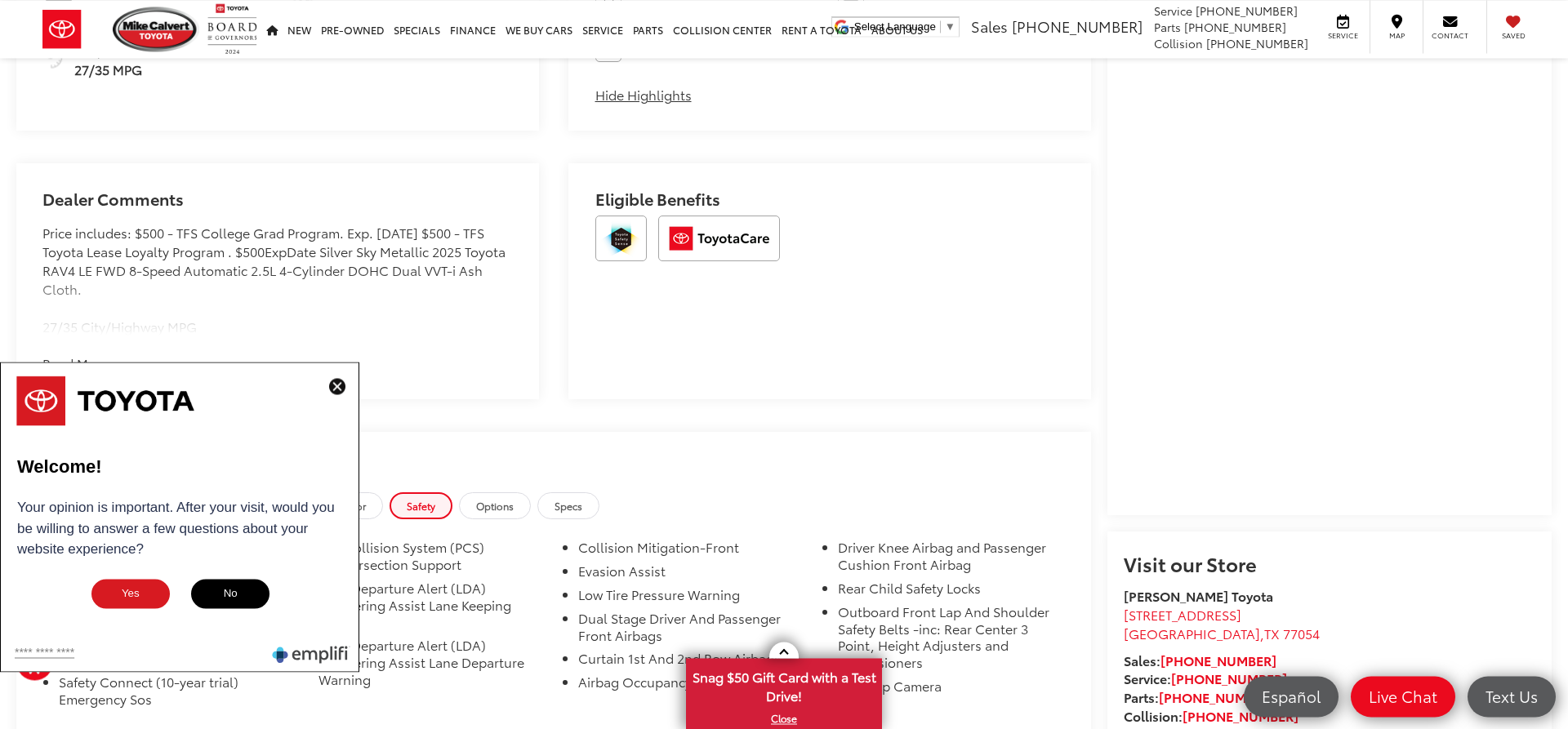
scroll to position [1082, 0]
